Goal: Task Accomplishment & Management: Use online tool/utility

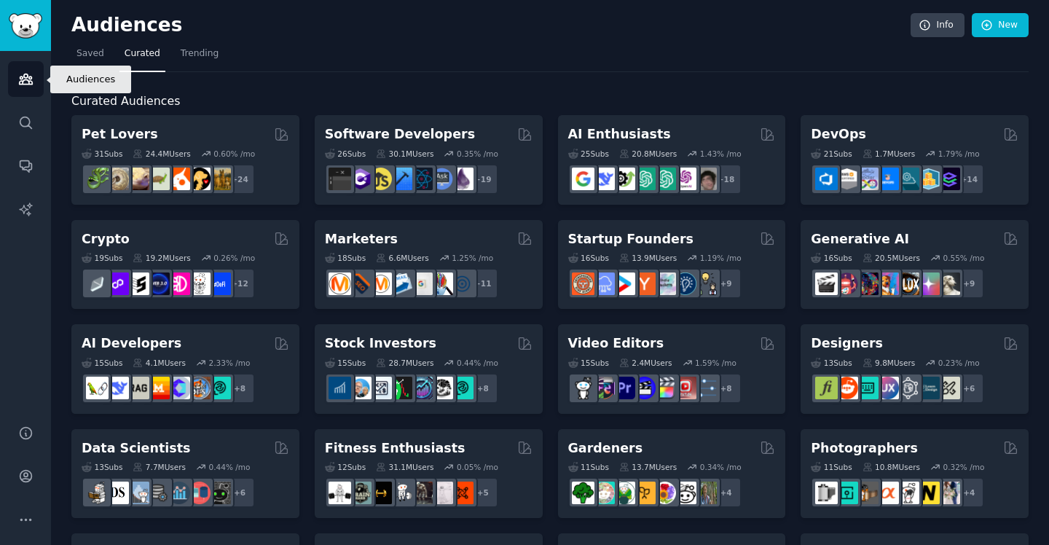
click at [22, 84] on icon "Sidebar" at bounding box center [25, 78] width 15 height 15
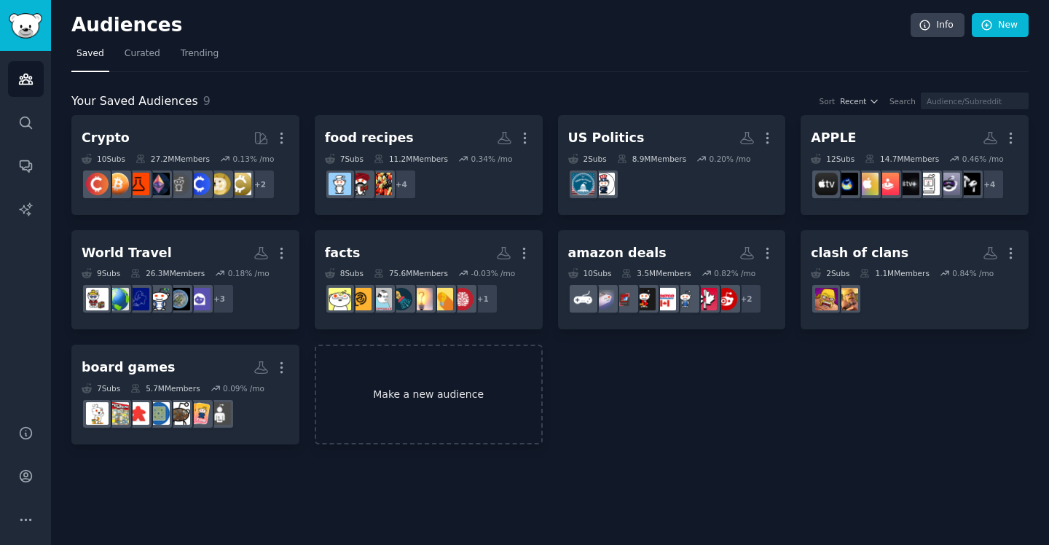
click at [425, 377] on link "Make a new audience" at bounding box center [429, 394] width 228 height 100
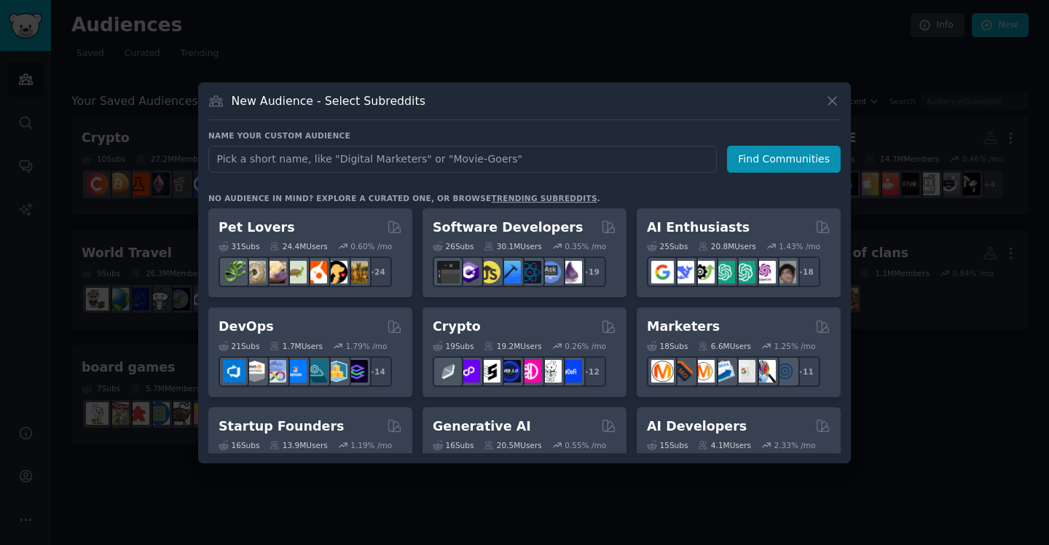
click at [363, 166] on input "text" at bounding box center [462, 159] width 508 height 27
type input "Health & Fitness"
click at [803, 161] on button "Find Communities" at bounding box center [784, 159] width 114 height 27
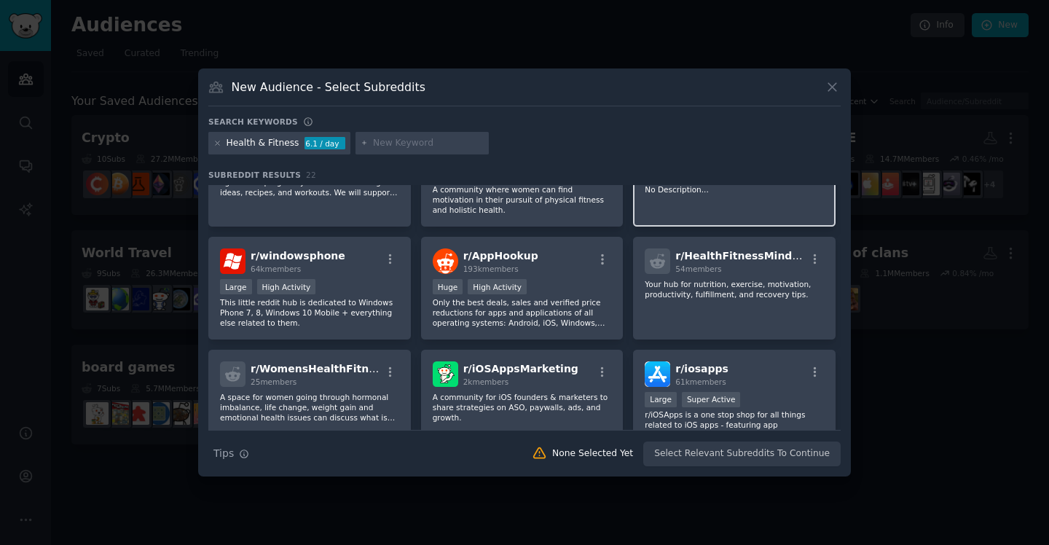
scroll to position [173, 0]
click at [264, 143] on div "Health & Fitness" at bounding box center [262, 143] width 73 height 13
click at [265, 143] on div "Health & Fitness" at bounding box center [262, 143] width 73 height 13
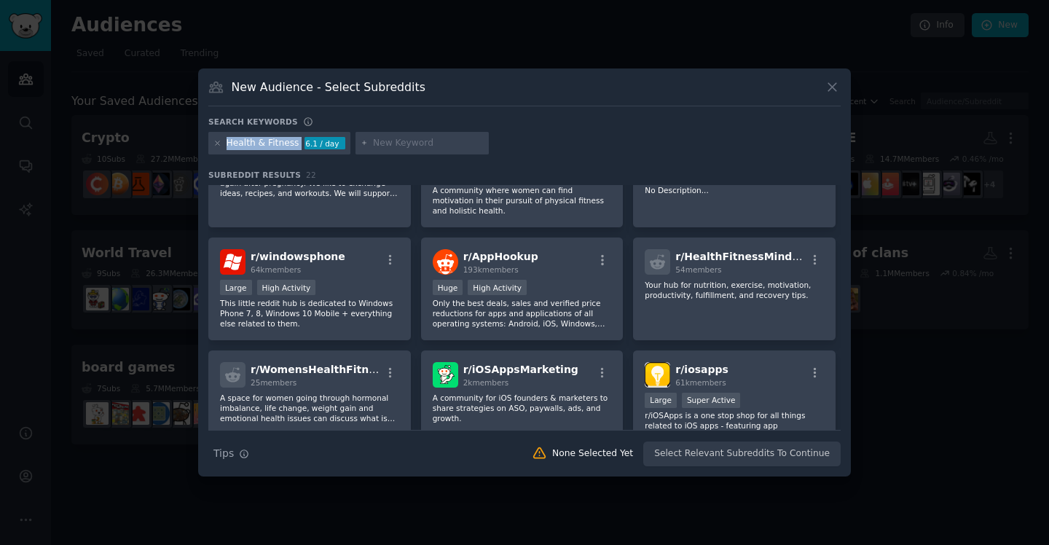
click at [265, 143] on div "Health & Fitness" at bounding box center [262, 143] width 73 height 13
click at [267, 143] on div "Health & Fitness" at bounding box center [262, 143] width 73 height 13
click at [415, 141] on input "text" at bounding box center [428, 143] width 111 height 13
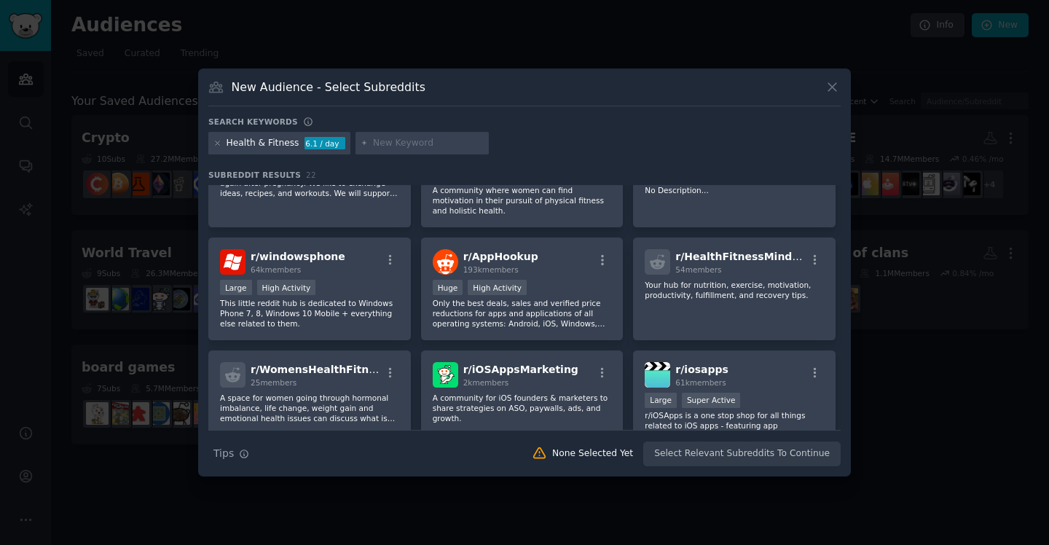
paste input "Health & Fitness"
click at [406, 141] on input "Health & Fitness" at bounding box center [428, 143] width 111 height 13
type input "Fitness"
click at [288, 143] on div "Health & Fitness" at bounding box center [262, 143] width 73 height 13
click at [295, 144] on div "Health & Fitness 6.1 / day" at bounding box center [279, 143] width 142 height 23
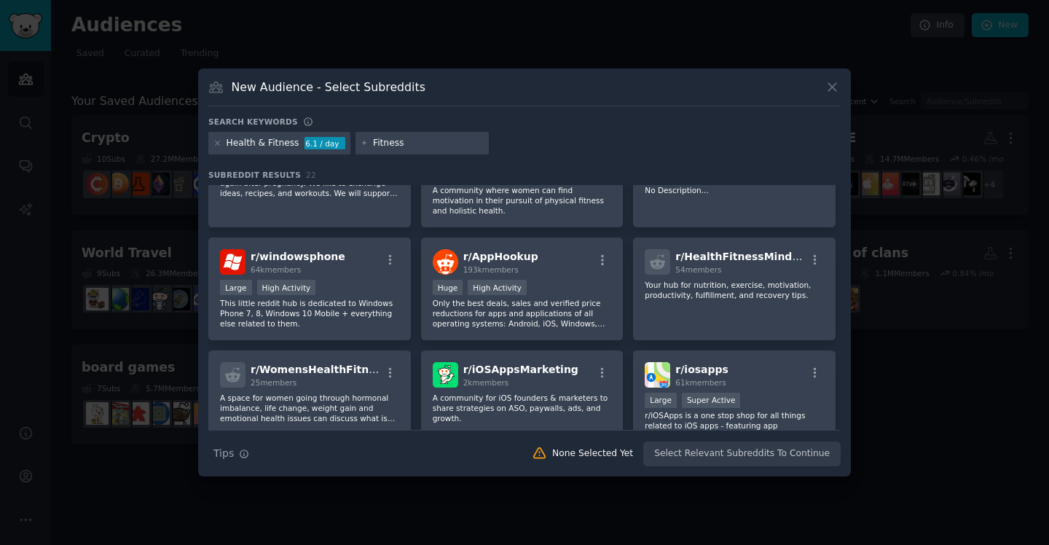
click at [422, 132] on div "Fitness" at bounding box center [422, 143] width 134 height 23
click at [422, 140] on input "Fitness" at bounding box center [428, 143] width 111 height 13
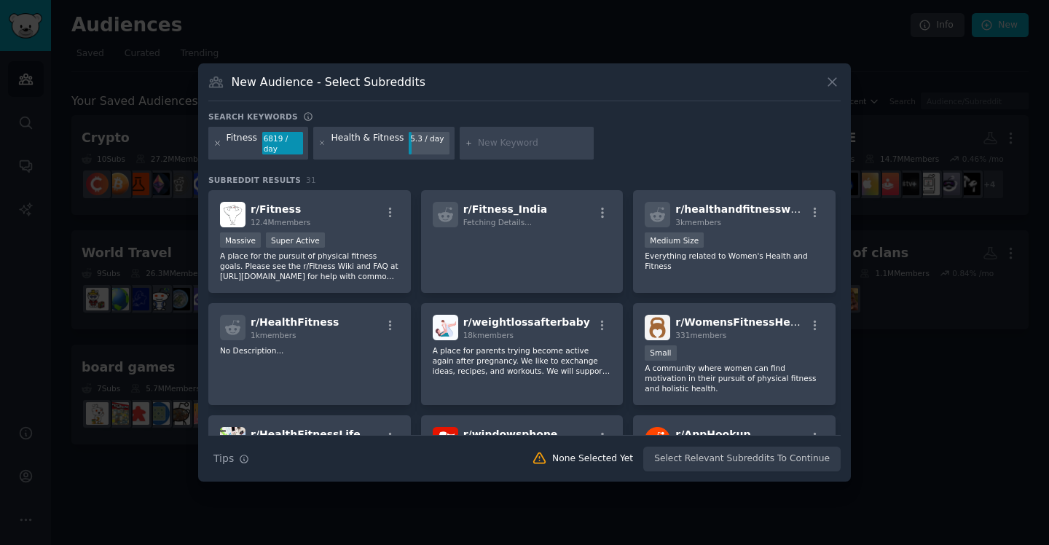
click at [217, 141] on icon at bounding box center [217, 143] width 8 height 8
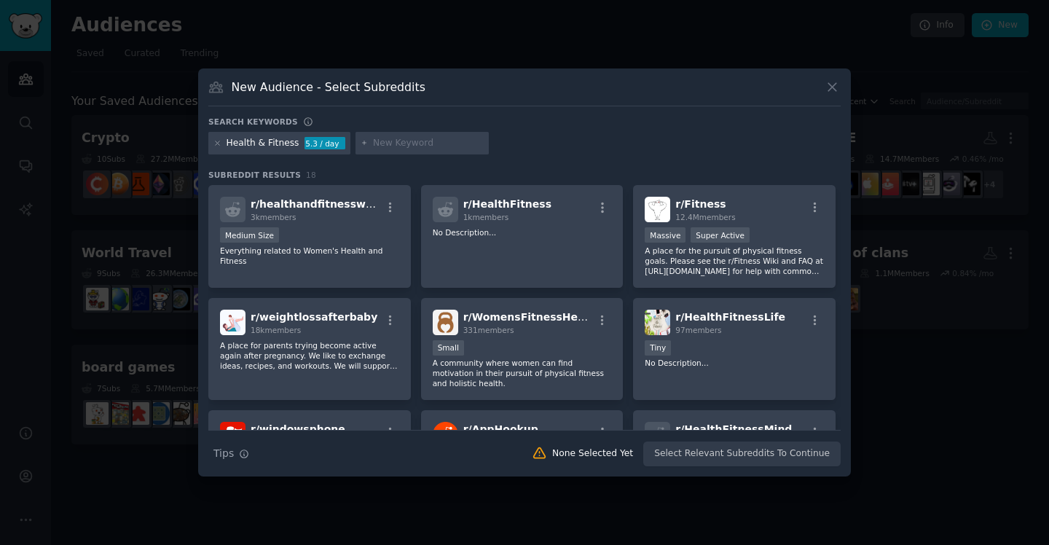
click at [221, 148] on div "Health & Fitness 5.3 / day" at bounding box center [279, 143] width 142 height 23
click at [219, 143] on icon at bounding box center [217, 143] width 8 height 8
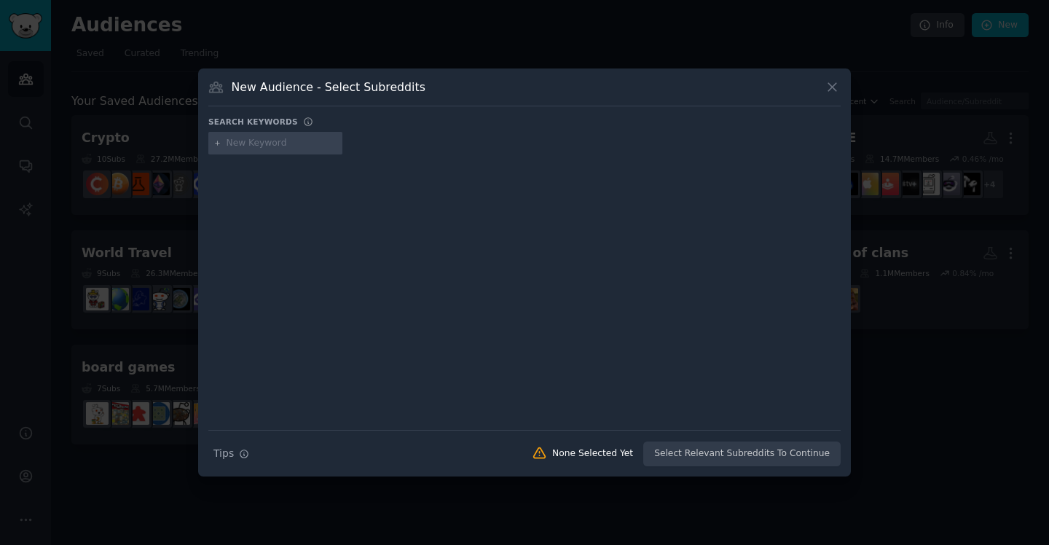
click at [232, 143] on input "text" at bounding box center [281, 143] width 111 height 13
paste input "Health & Fitness"
click at [261, 142] on input "Health & Fitness" at bounding box center [281, 143] width 111 height 13
drag, startPoint x: 264, startPoint y: 143, endPoint x: 216, endPoint y: 143, distance: 48.8
click at [215, 143] on div "Health & Fitness" at bounding box center [275, 143] width 134 height 23
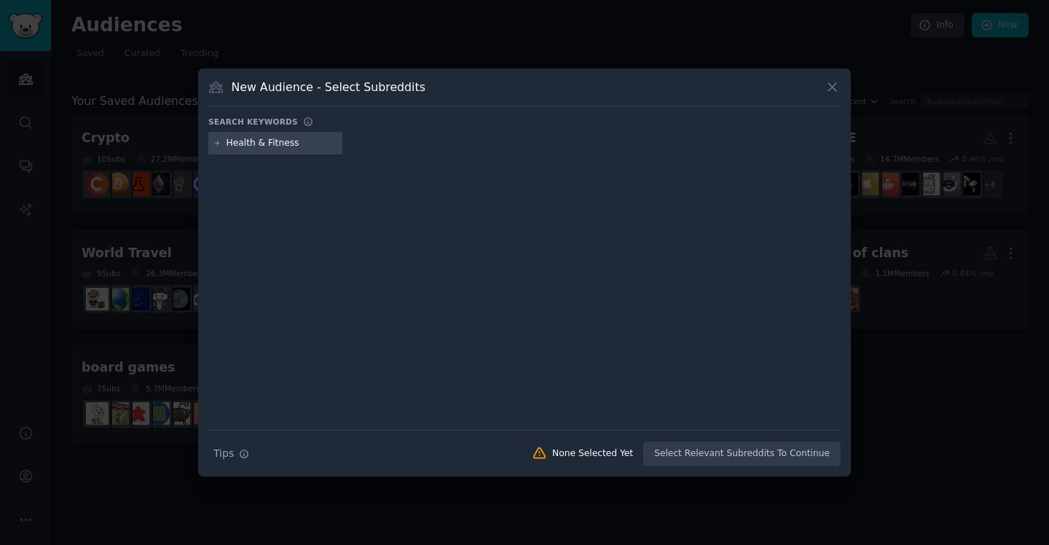
type input "Fitness"
click at [277, 143] on input "Fitness" at bounding box center [281, 143] width 111 height 13
